Goal: Complete application form

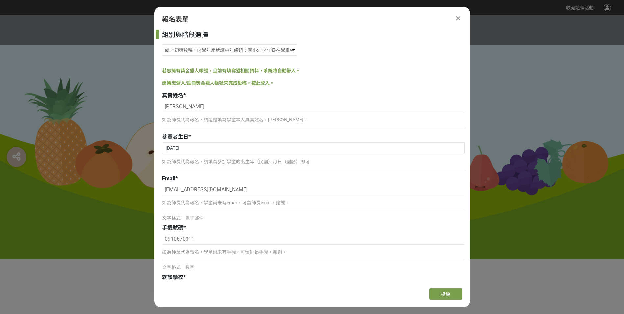
select select "185293:185538"
select select "cms:formUnit:otherOption:0981c65652c4f25bb2700613c93b37e5"
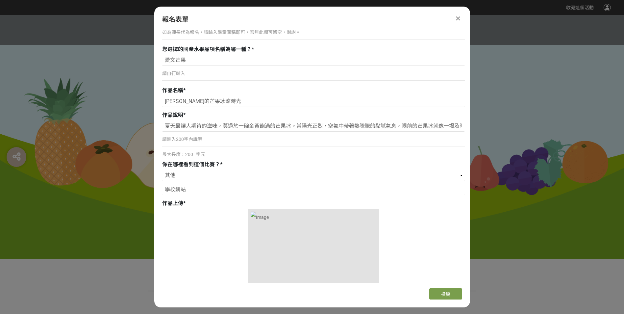
scroll to position [362, 0]
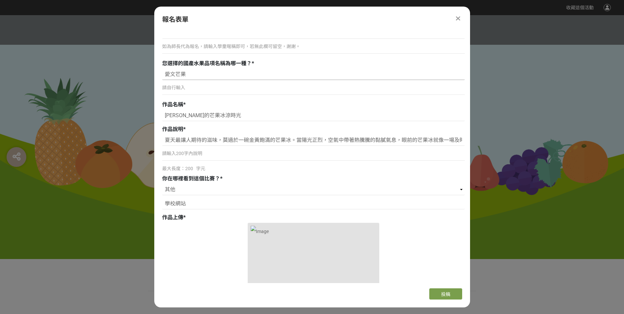
click at [176, 75] on input "愛文芒果" at bounding box center [313, 74] width 302 height 11
type input "芒果"
drag, startPoint x: 163, startPoint y: 139, endPoint x: 507, endPoint y: 170, distance: 344.6
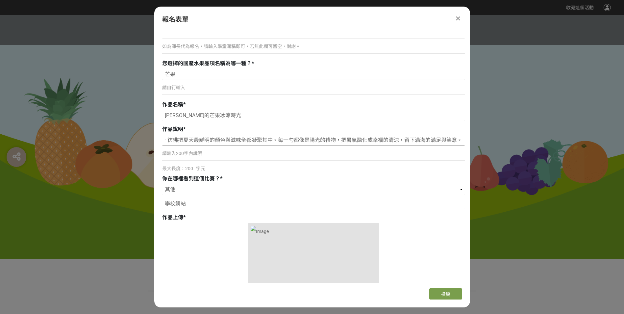
paste input "日最消暑的享受，莫過於一碗金黃透亮的芒果冰。當空氣中瀰漫著熱意，眼前的剉冰閃著細碎光澤，鋪滿新鮮芒果果肉，香氣撲鼻。舀起一口送入口中，冰涼迅速化開，緊接著芒果…"
click at [236, 142] on input "夏日最消暑的享受，莫過於一碗金黃透亮的芒果冰。當空氣中瀰漫著熱意，眼前的剉冰閃著細碎光澤，鋪滿新鮮芒果果肉，香氣撲鼻。舀起一口送入口中，冰涼迅速化開，緊接著芒…" at bounding box center [313, 139] width 302 height 11
click at [229, 137] on input "夏日最消暑的享受，莫過於一碗金黃透亮的芒果冰。當空氣中瀰漫著熱意，眼前的剉冰閃著細碎光澤，鋪滿新鮮芒果果肉，香氣撲鼻。舀起一口送入口中，冰涼迅速化開，緊接著芒…" at bounding box center [313, 139] width 302 height 11
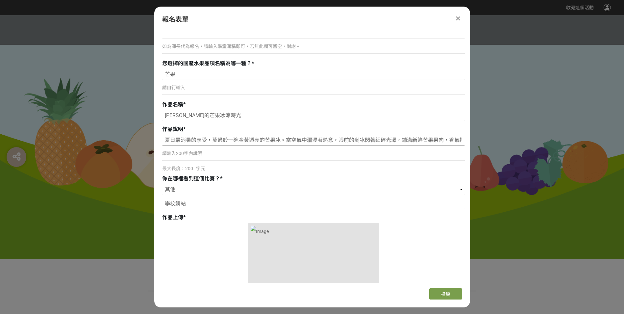
type input "夏日最消暑的享受，莫過於一碗金黃透亮的芒果冰。當空氣中瀰漫著熱意，眼前的剉冰閃著細碎光澤，鋪滿新鮮芒果果肉，香氣撲鼻。舀起一口送入口中，冰涼迅速化開，緊接著芒…"
